Goal: Download file/media

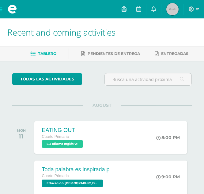
scroll to position [98, 0]
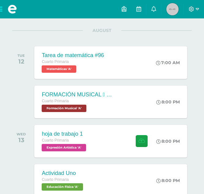
scroll to position [102, 0]
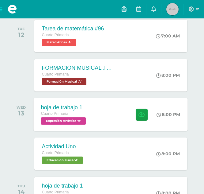
click at [116, 116] on div "hoja de trabajo 1 Cuarto Primaria Expresión Artística 'A' 8:00 PM hoja de traba…" at bounding box center [111, 114] width 154 height 33
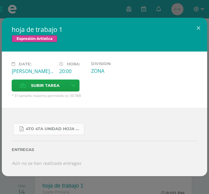
click at [41, 131] on span "4to 4ta unidad hoja de trabajo expresion.pdf" at bounding box center [53, 128] width 55 height 5
click at [13, 181] on div "hoja de trabajo 1 Expresión Artística Date: Wednesday 13 de August Hora: 20:00 …" at bounding box center [104, 97] width 209 height 194
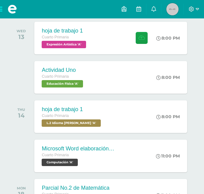
scroll to position [177, 0]
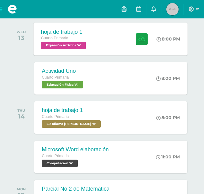
click at [95, 33] on div "hoja de trabajo 1 Cuarto Primaria Expresión Artística 'A'" at bounding box center [64, 38] width 61 height 33
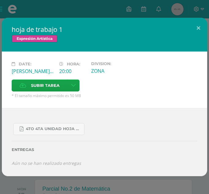
click at [74, 173] on div "4to 4ta unidad hoja de trabajo expresion.pdf Entregas Aún no se han realizado e…" at bounding box center [104, 142] width 205 height 68
click at [19, 179] on div "hoja de trabajo 1 Expresión Artística Date: Wednesday 13 de August Hora: 20:00 …" at bounding box center [104, 97] width 209 height 194
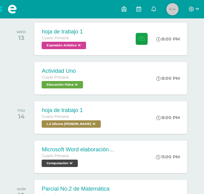
click at [32, 74] on div at bounding box center [22, 78] width 21 height 33
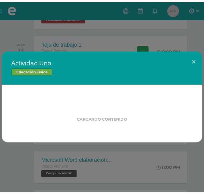
scroll to position [165, 0]
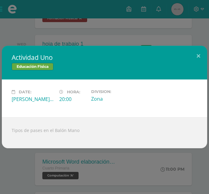
click at [25, 34] on div "Actividad Uno Educación Física Date: Wednesday 13 de August Hora: 20:00 Divisio…" at bounding box center [104, 97] width 209 height 194
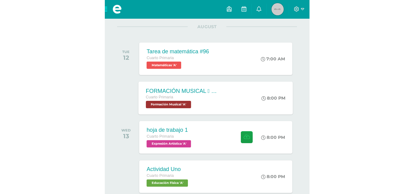
scroll to position [67, 0]
